Goal: Submit feedback/report problem: Submit feedback/report problem

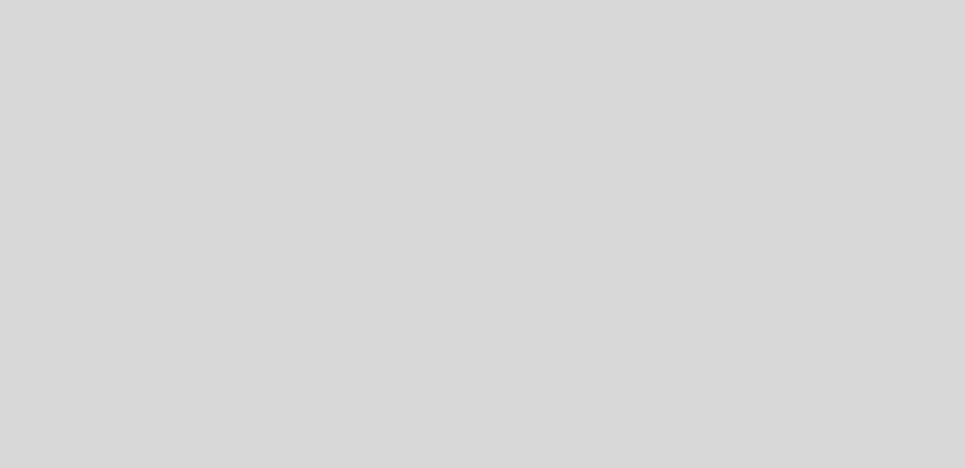
select select "pt"
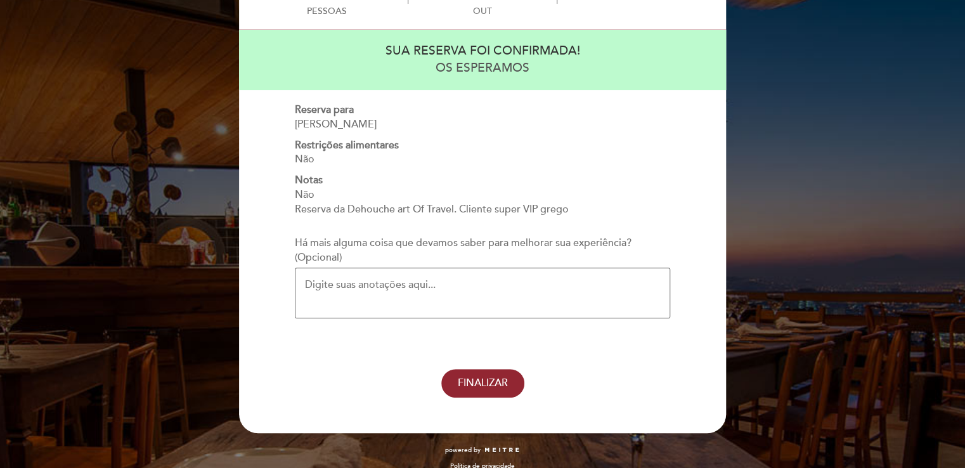
scroll to position [104, 0]
click at [604, 275] on textarea "Há mais alguma coisa que devamos saber para melhorar sua experiência? (Opcional)" at bounding box center [482, 292] width 375 height 51
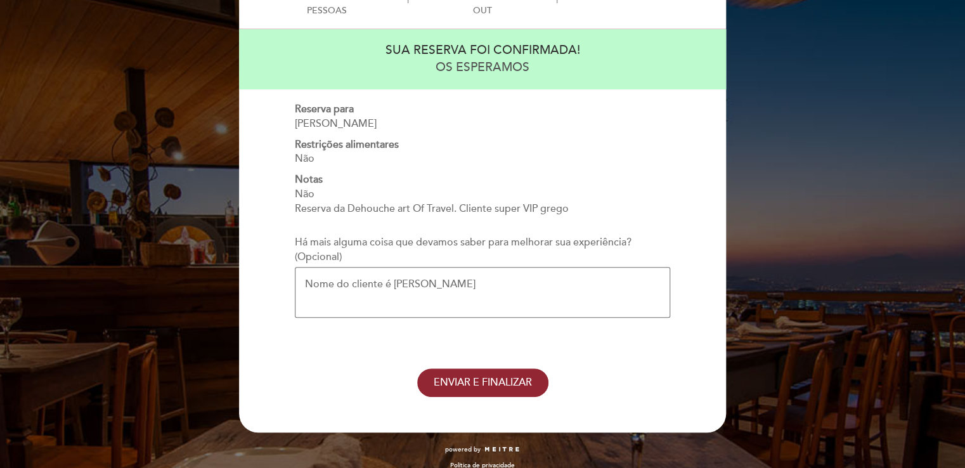
drag, startPoint x: 506, startPoint y: 294, endPoint x: 428, endPoint y: 280, distance: 79.2
click at [428, 280] on textarea "Nome do cliente é [PERSON_NAME]" at bounding box center [482, 292] width 375 height 51
click at [497, 285] on textarea "Nome do cliente é DDaskalopoulos imitry" at bounding box center [482, 292] width 375 height 51
paste textarea "[PERSON_NAME]"
type textarea "Nome do cliente é [PERSON_NAME]"
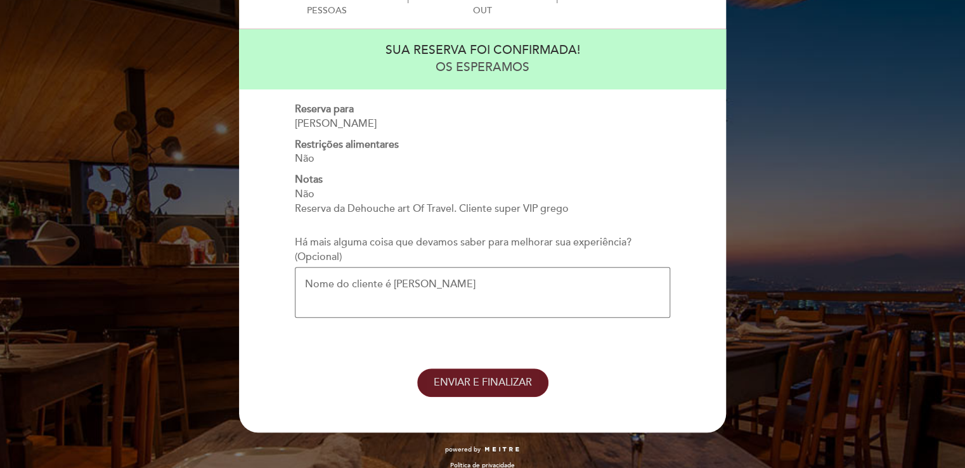
click at [488, 386] on span "ENVIAR E FINALIZAR" at bounding box center [483, 382] width 98 height 13
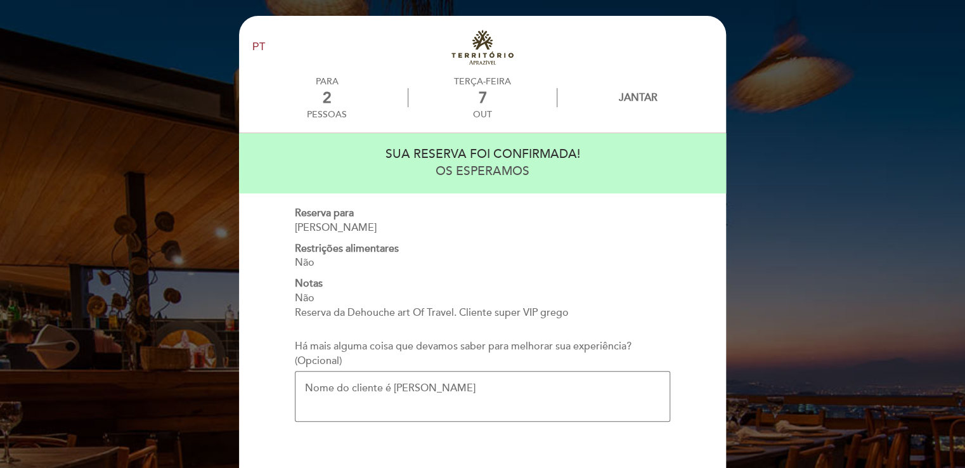
scroll to position [118, 0]
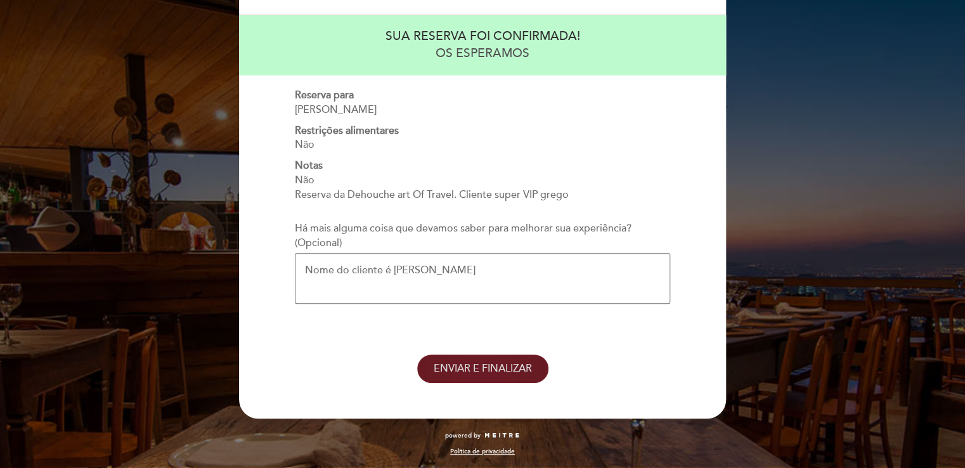
click at [486, 366] on span "ENVIAR E FINALIZAR" at bounding box center [483, 368] width 98 height 13
drag, startPoint x: 496, startPoint y: 384, endPoint x: 489, endPoint y: 366, distance: 18.5
click at [489, 366] on header "EN ES PT PARA 2 7" at bounding box center [482, 158] width 487 height 521
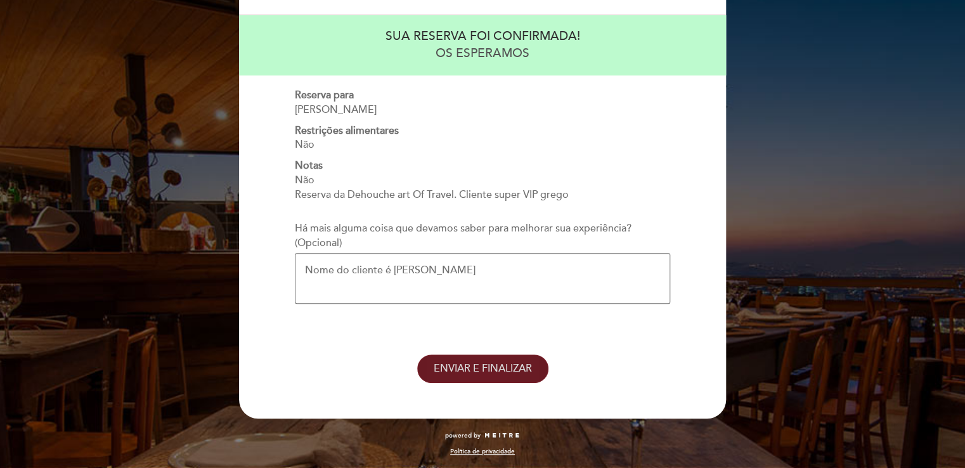
click at [489, 366] on span "ENVIAR E FINALIZAR" at bounding box center [483, 368] width 98 height 13
